Goal: Check status: Check status

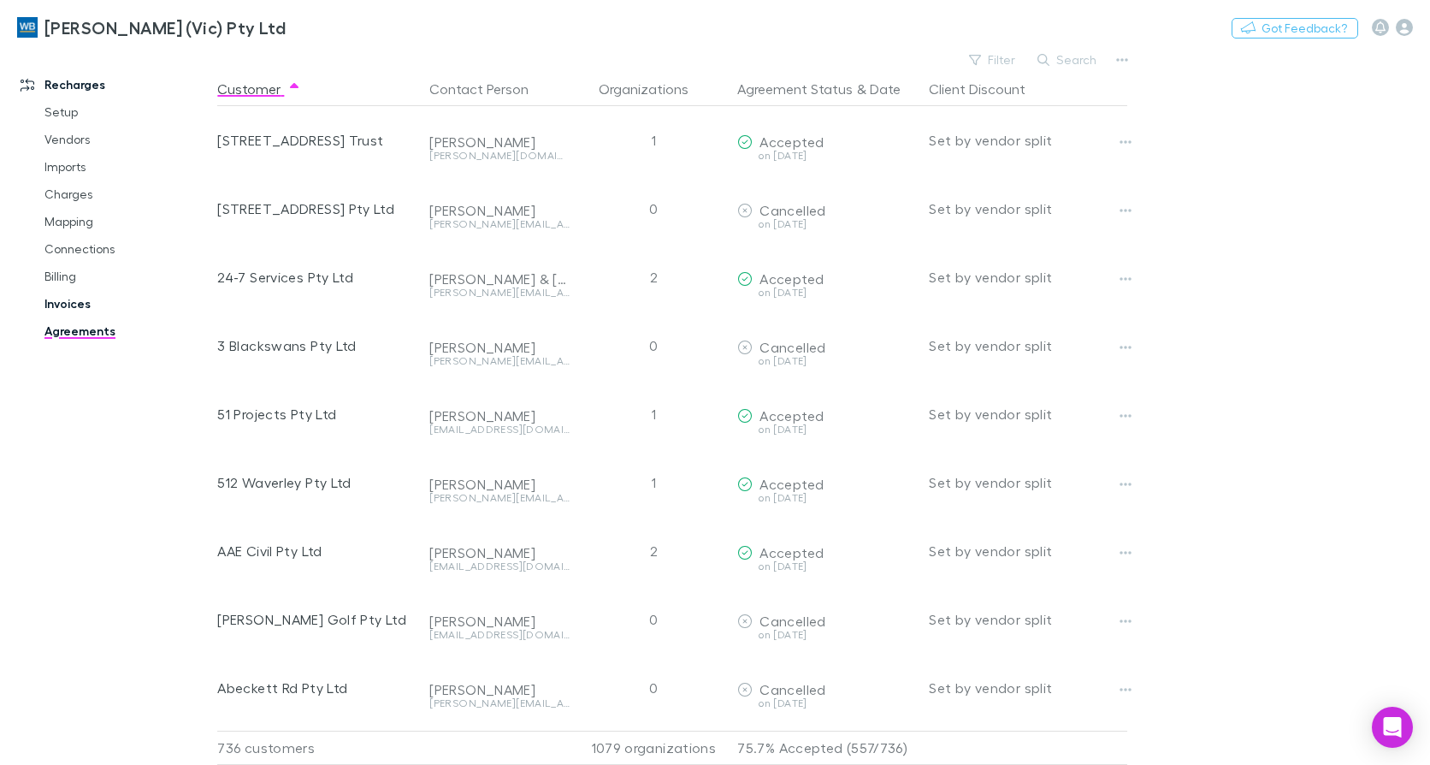
click at [81, 303] on link "Invoices" at bounding box center [126, 303] width 199 height 27
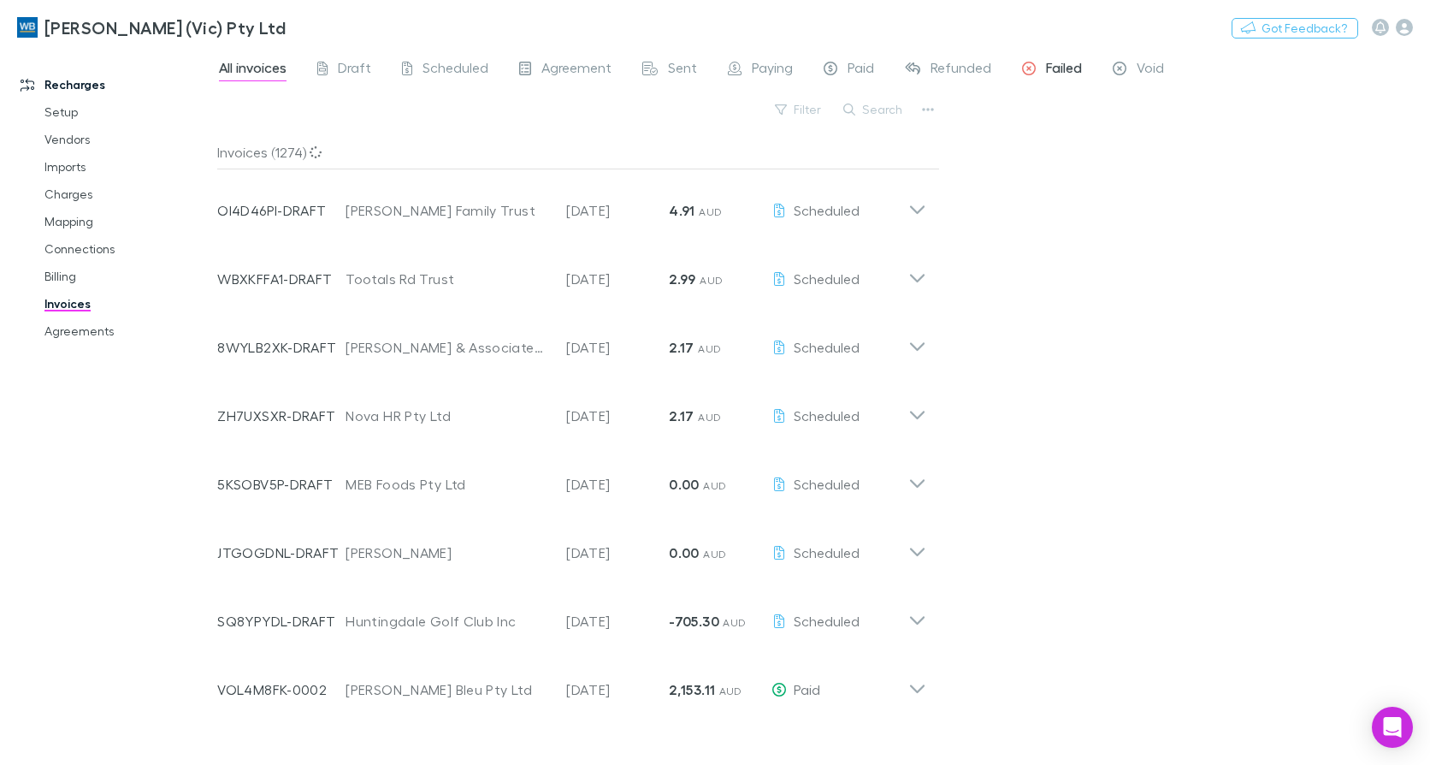
click at [1051, 66] on span "Failed" at bounding box center [1064, 70] width 36 height 22
